Goal: Information Seeking & Learning: Learn about a topic

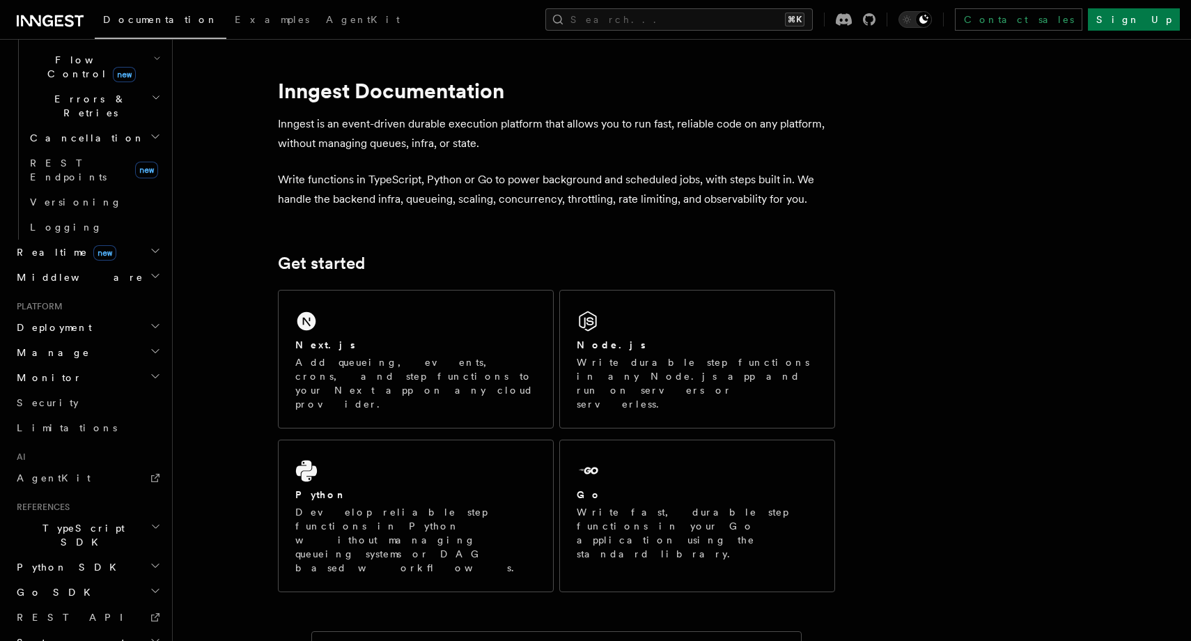
scroll to position [866, 0]
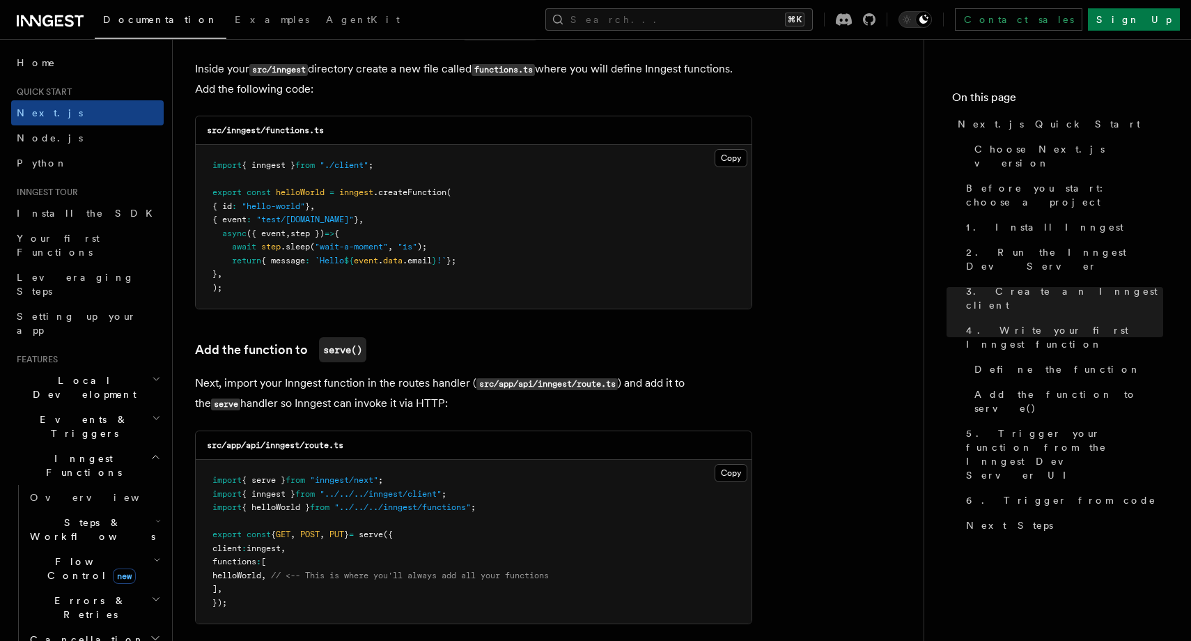
scroll to position [2569, 0]
